Goal: Navigation & Orientation: Find specific page/section

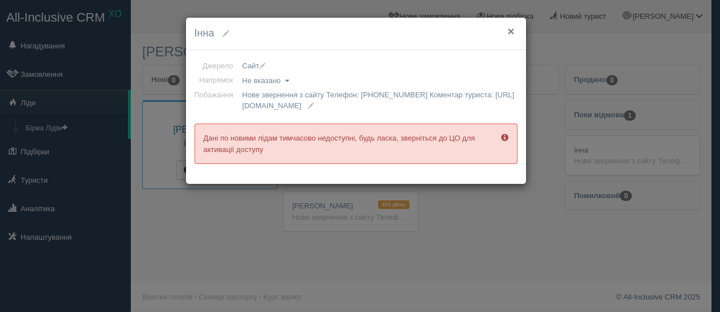
click at [511, 31] on button "×" at bounding box center [510, 31] width 7 height 12
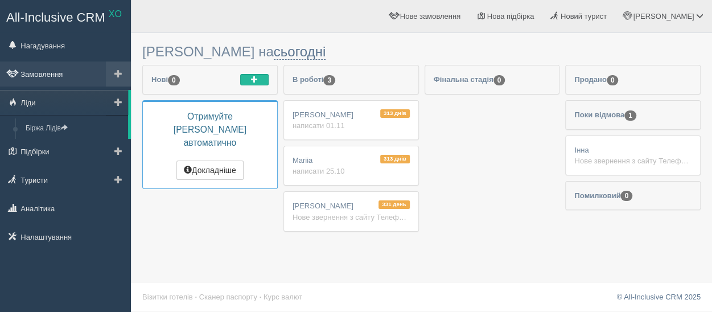
click at [47, 78] on link "Замовлення" at bounding box center [65, 73] width 131 height 25
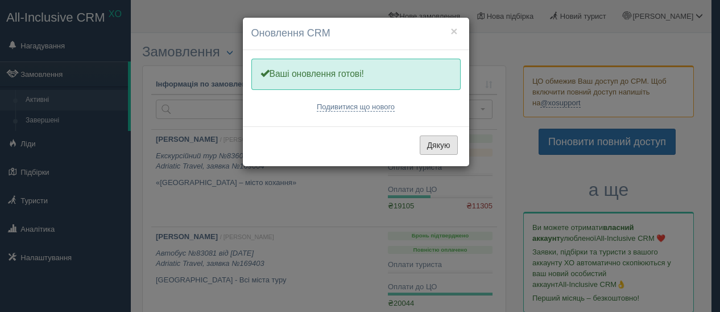
click at [440, 145] on button "Дякую" at bounding box center [439, 144] width 38 height 19
